Goal: Ask a question

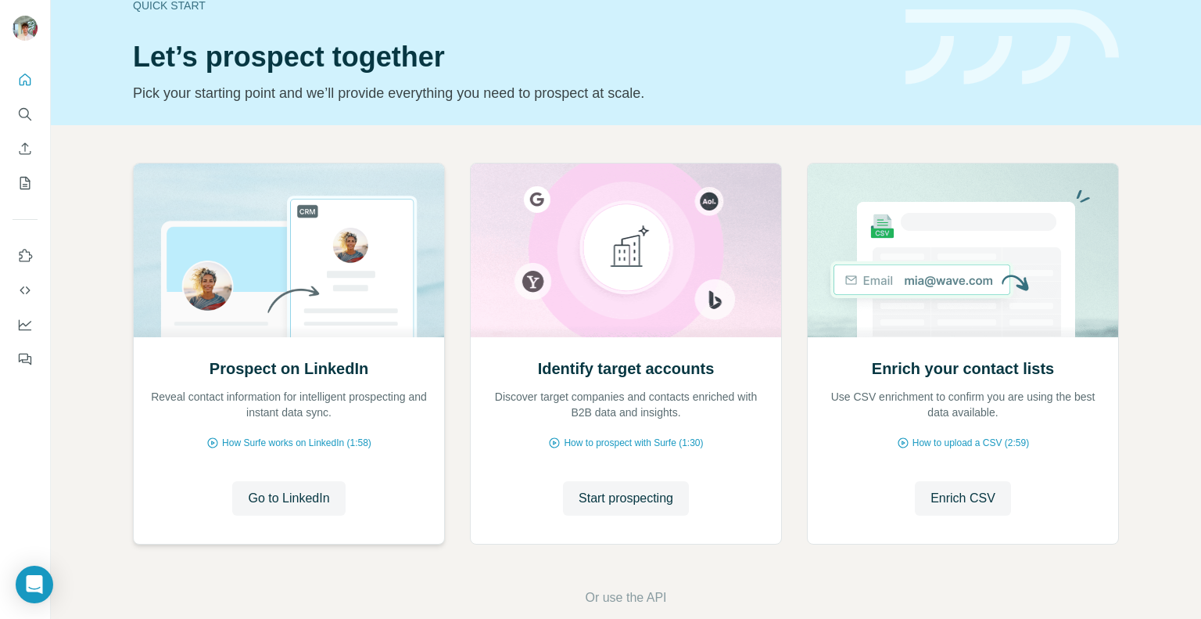
scroll to position [56, 0]
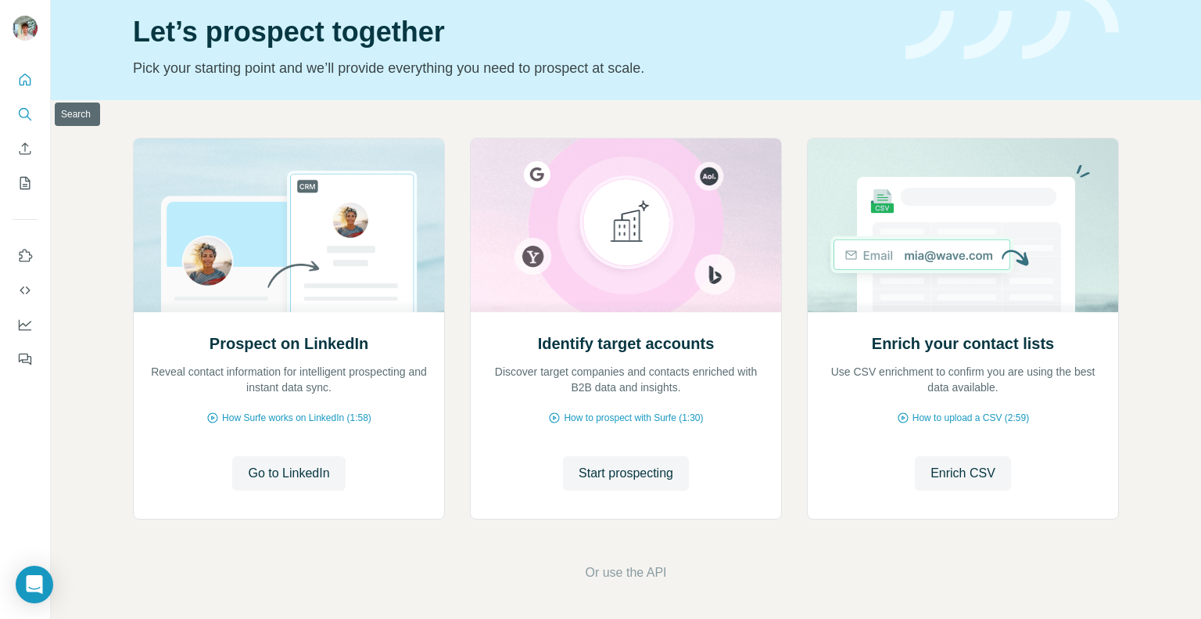
click at [26, 119] on icon "Search" at bounding box center [25, 114] width 16 height 16
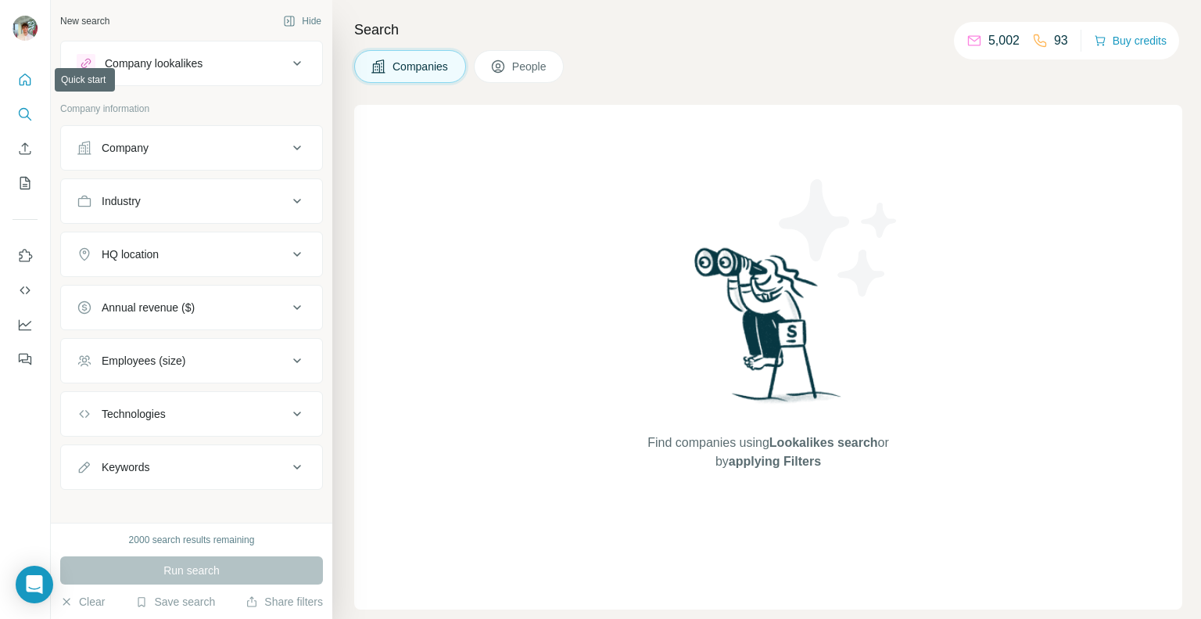
click at [31, 79] on icon "Quick start" at bounding box center [25, 80] width 16 height 16
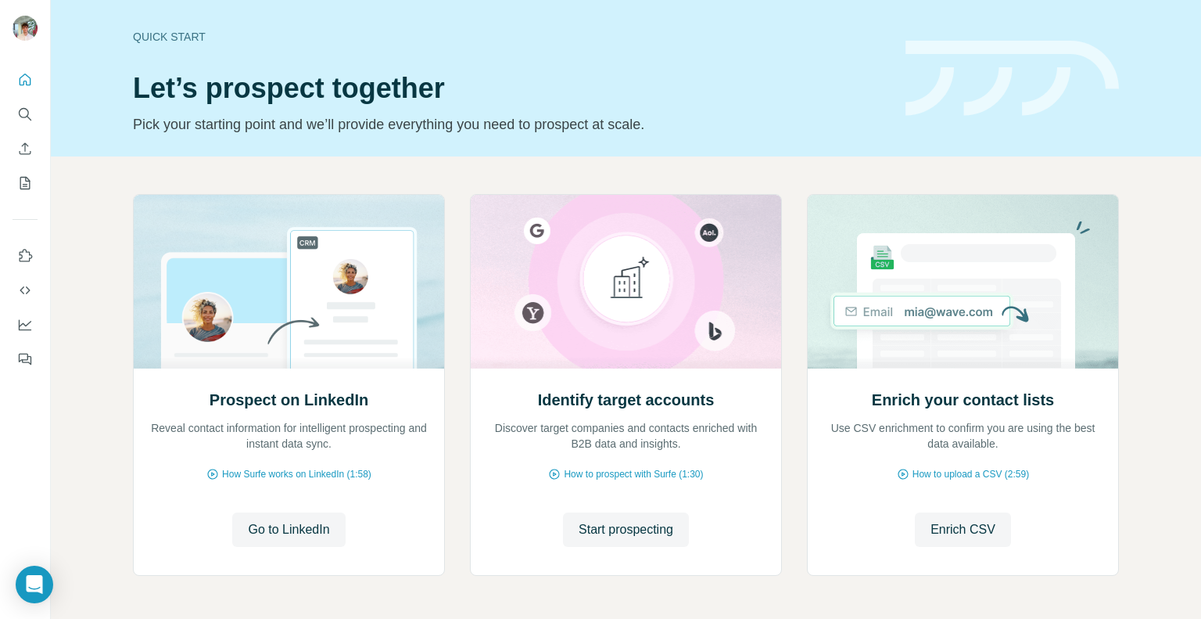
drag, startPoint x: 36, startPoint y: 1, endPoint x: 111, endPoint y: 65, distance: 98.7
click at [111, 65] on div "Quick start Let’s prospect together Pick your starting point and we’ll provide …" at bounding box center [626, 78] width 1150 height 156
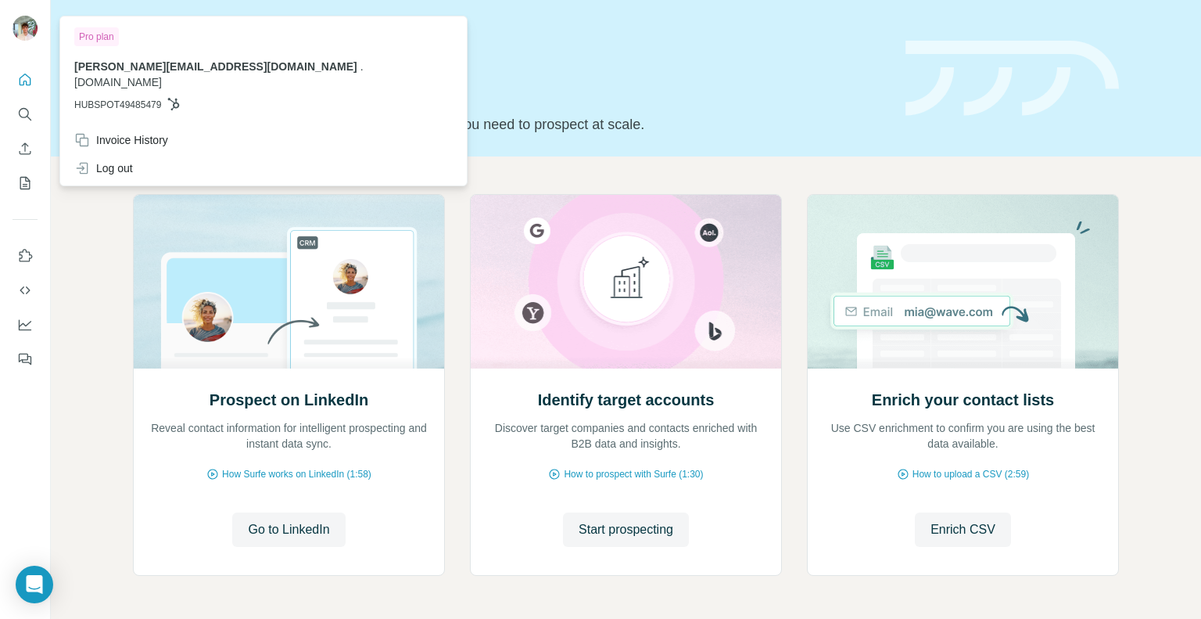
click at [19, 35] on img at bounding box center [25, 28] width 25 height 25
click at [26, 22] on img at bounding box center [25, 28] width 25 height 25
click at [36, 587] on icon "Open Intercom Messenger" at bounding box center [34, 584] width 20 height 20
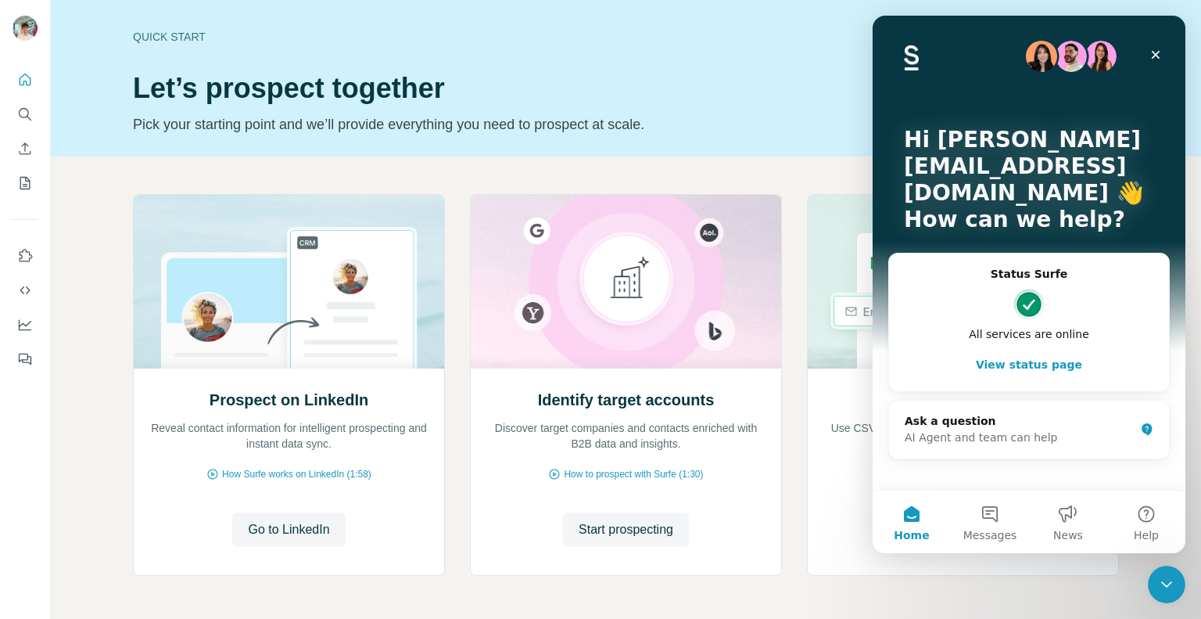
click at [1017, 266] on h2 "Status Surfe" at bounding box center [1029, 274] width 249 height 16
click at [988, 440] on div "AI Agent and team can help" at bounding box center [1020, 437] width 230 height 16
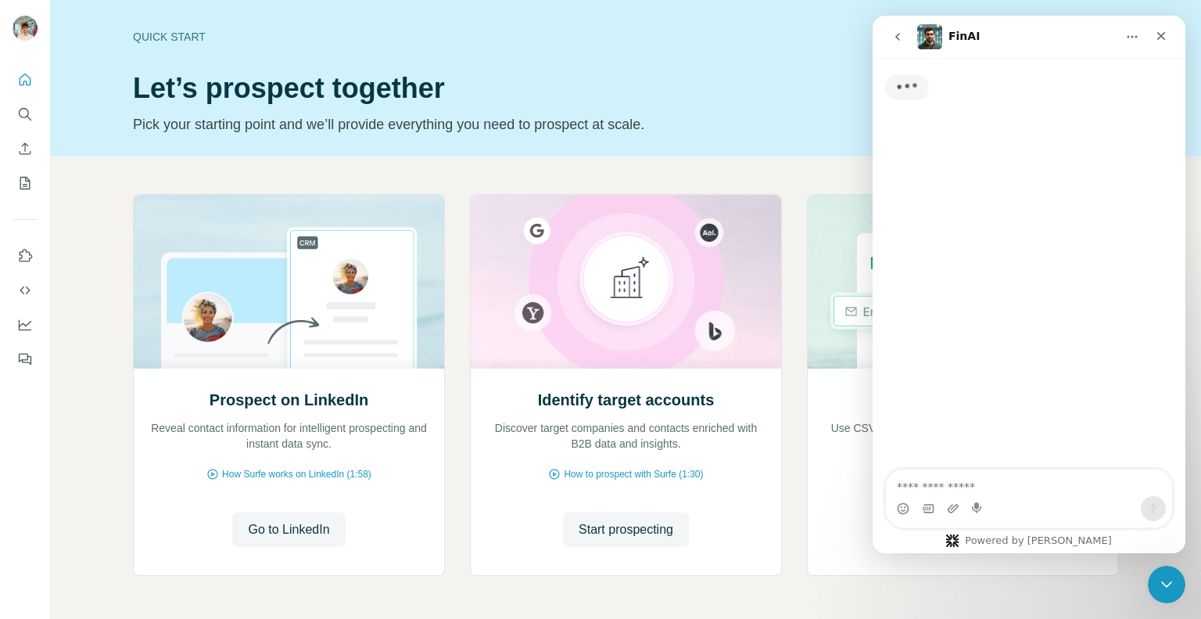
click at [970, 481] on textarea "Ask a question…" at bounding box center [1029, 482] width 286 height 27
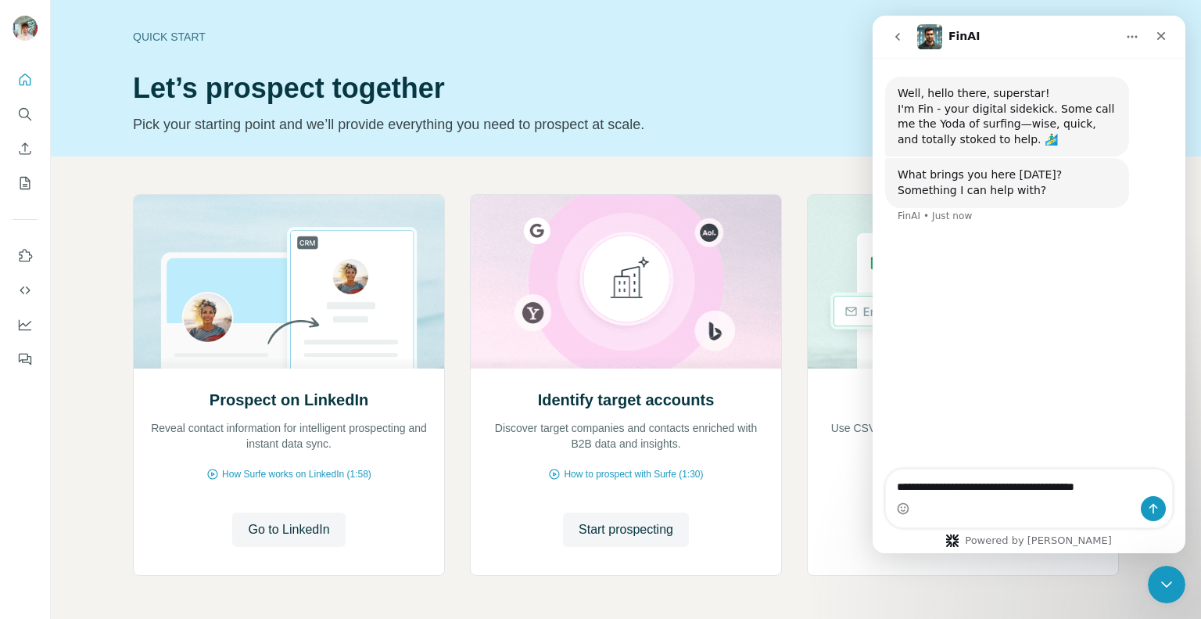
type textarea "**********"
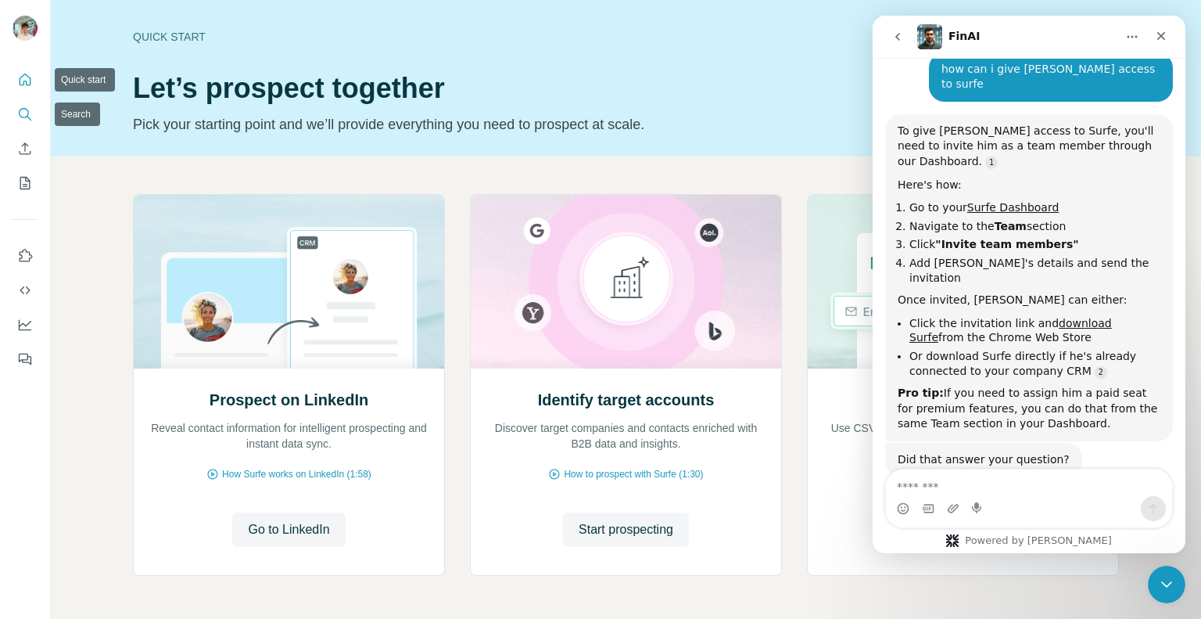
scroll to position [193, 0]
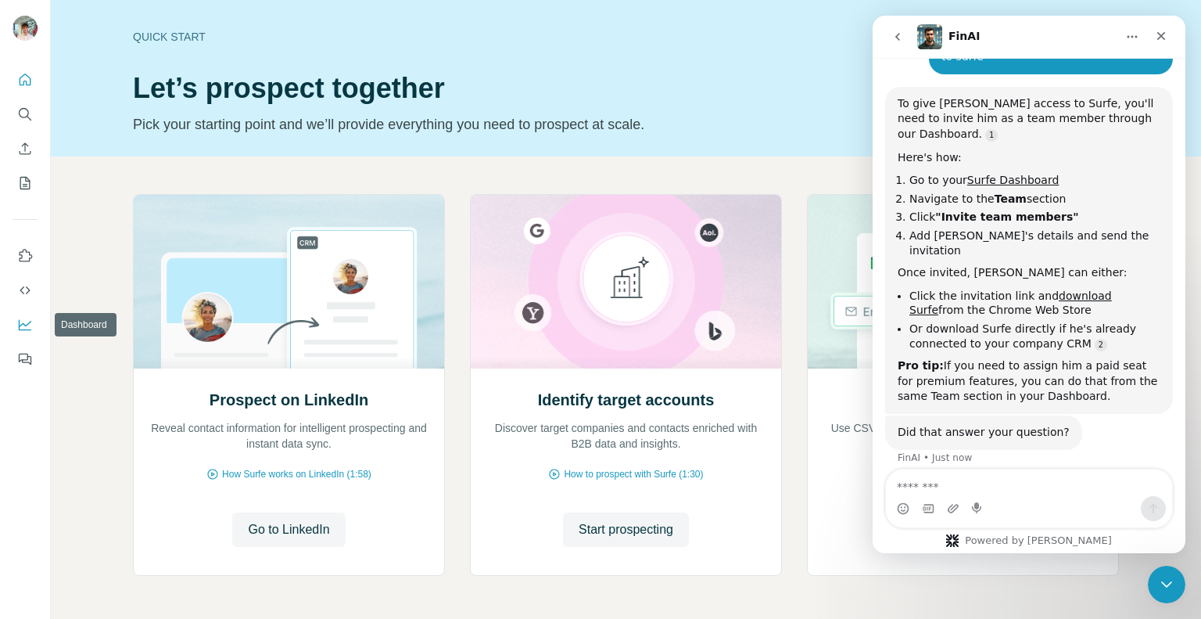
click at [24, 312] on button "Dashboard" at bounding box center [25, 324] width 25 height 28
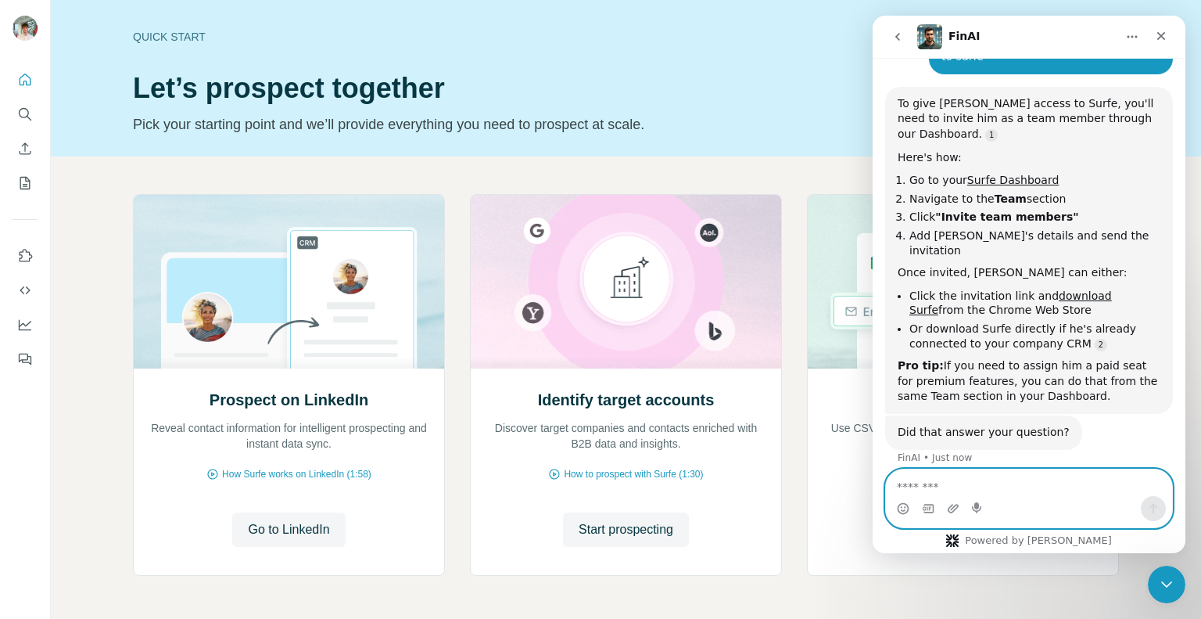
click at [988, 479] on textarea "Message…" at bounding box center [1029, 482] width 286 height 27
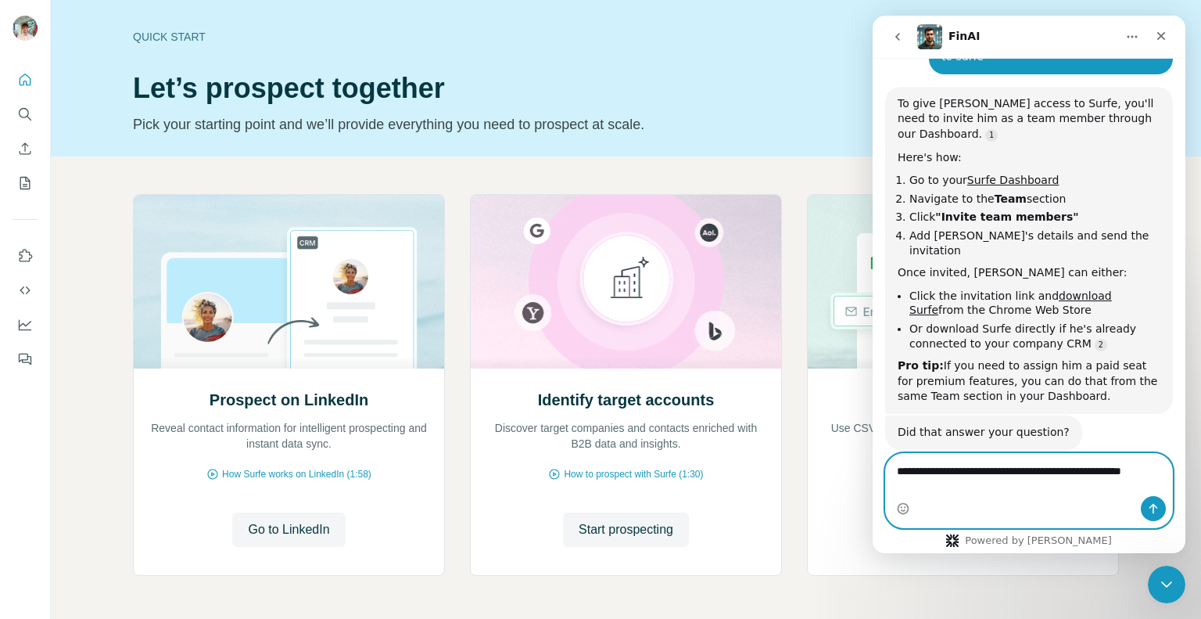
scroll to position [209, 0]
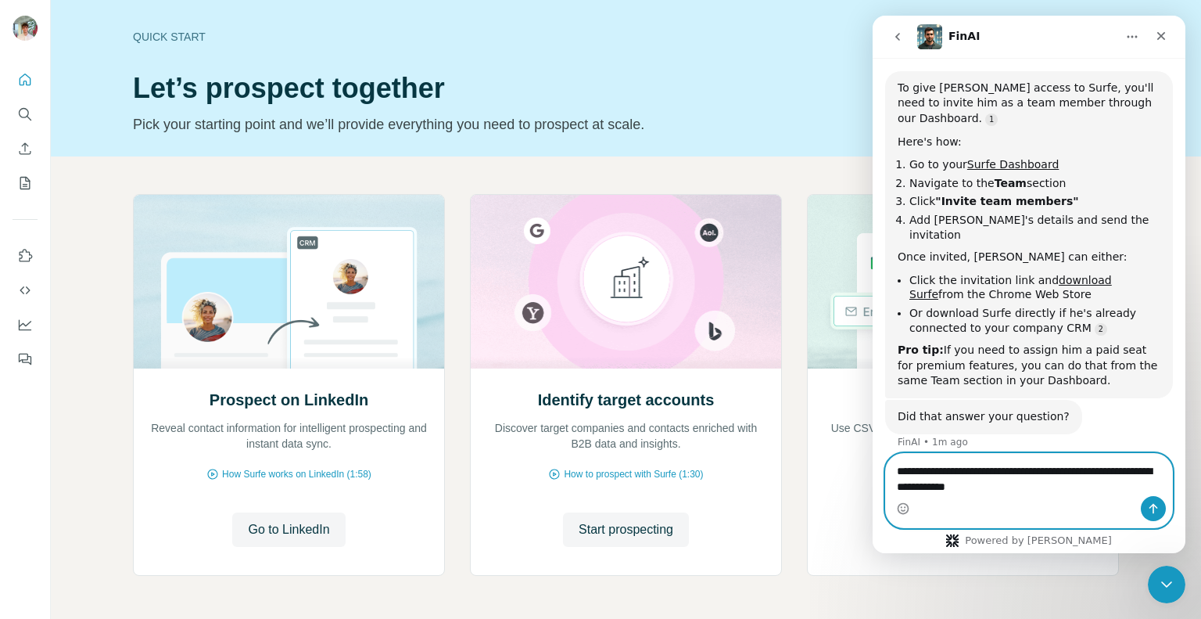
type textarea "**********"
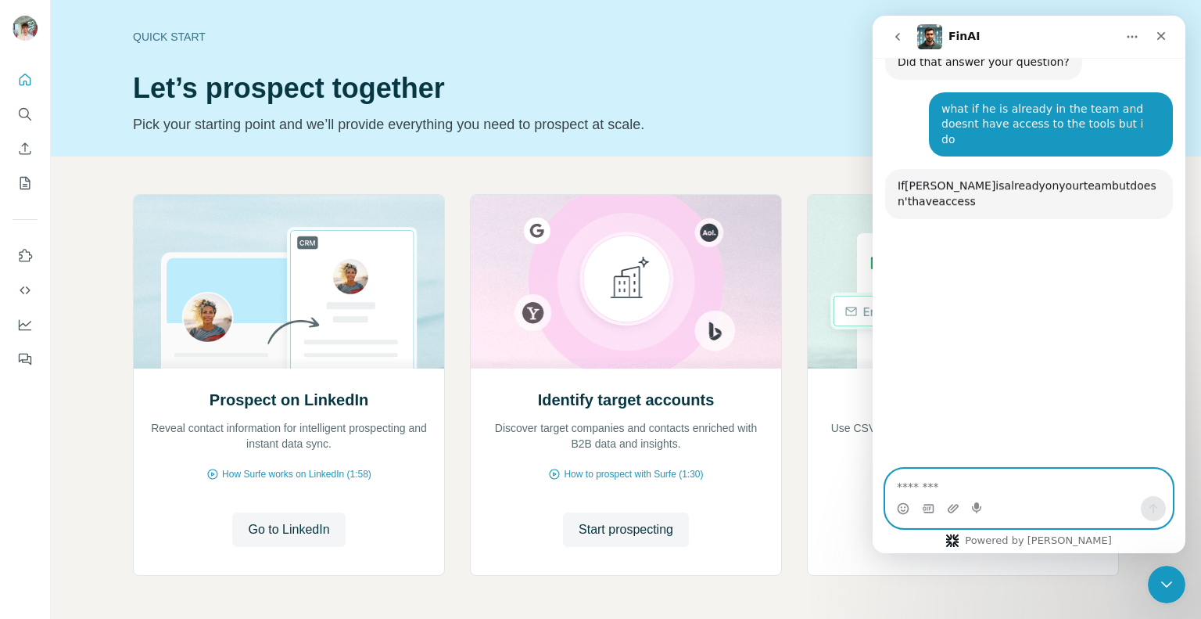
scroll to position [589, 0]
